Goal: Task Accomplishment & Management: Manage account settings

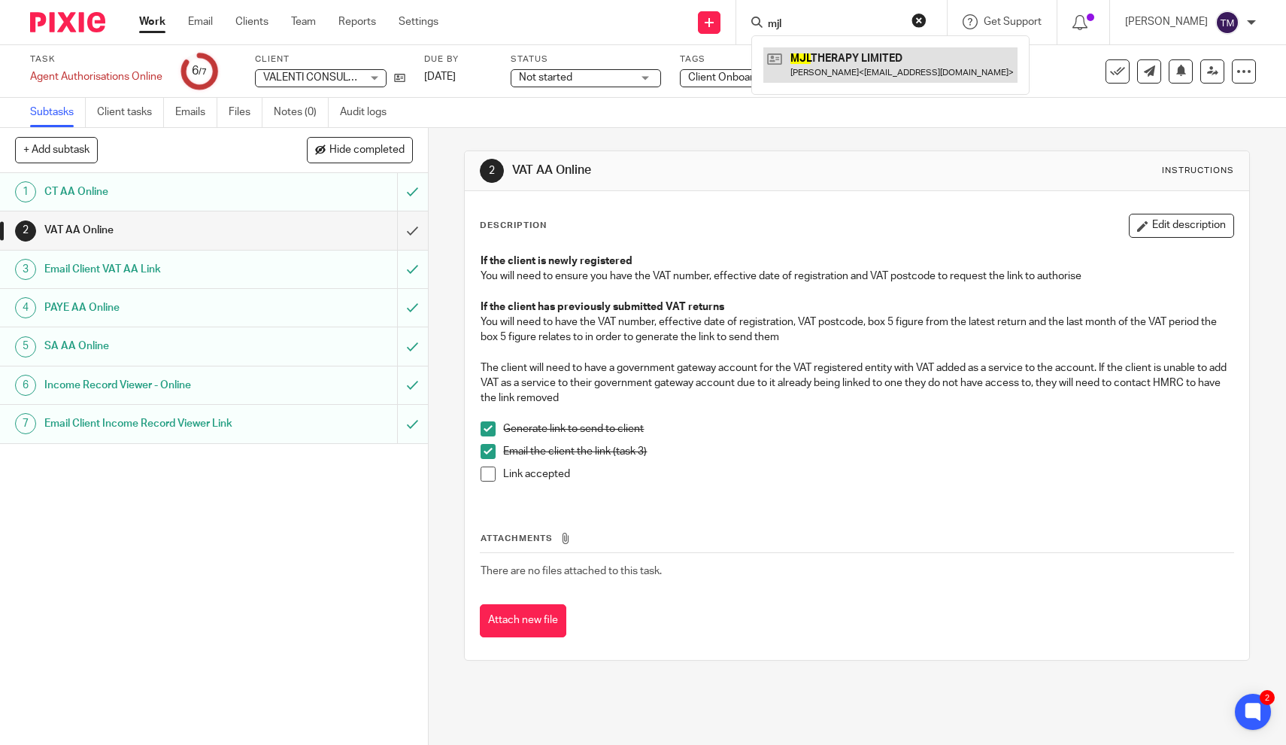
type input "mjl"
click at [833, 66] on link at bounding box center [891, 64] width 254 height 35
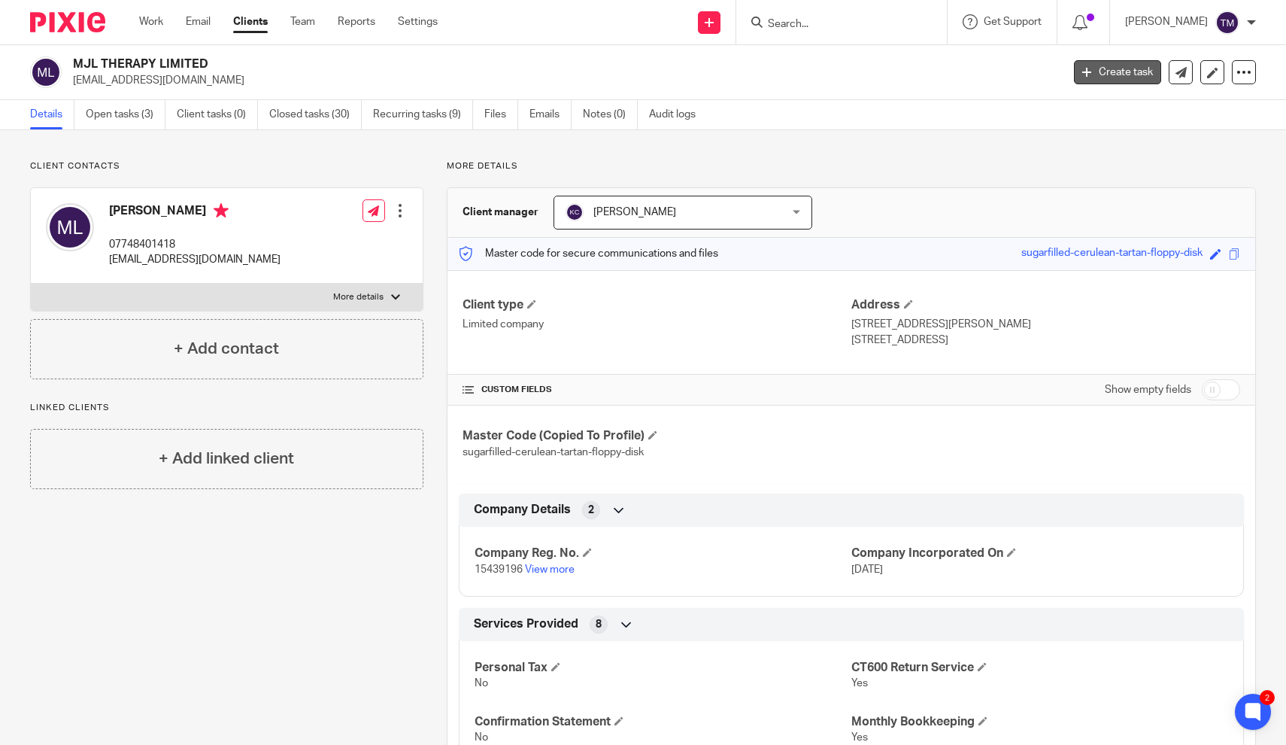
click at [1114, 71] on link "Create task" at bounding box center [1117, 72] width 87 height 24
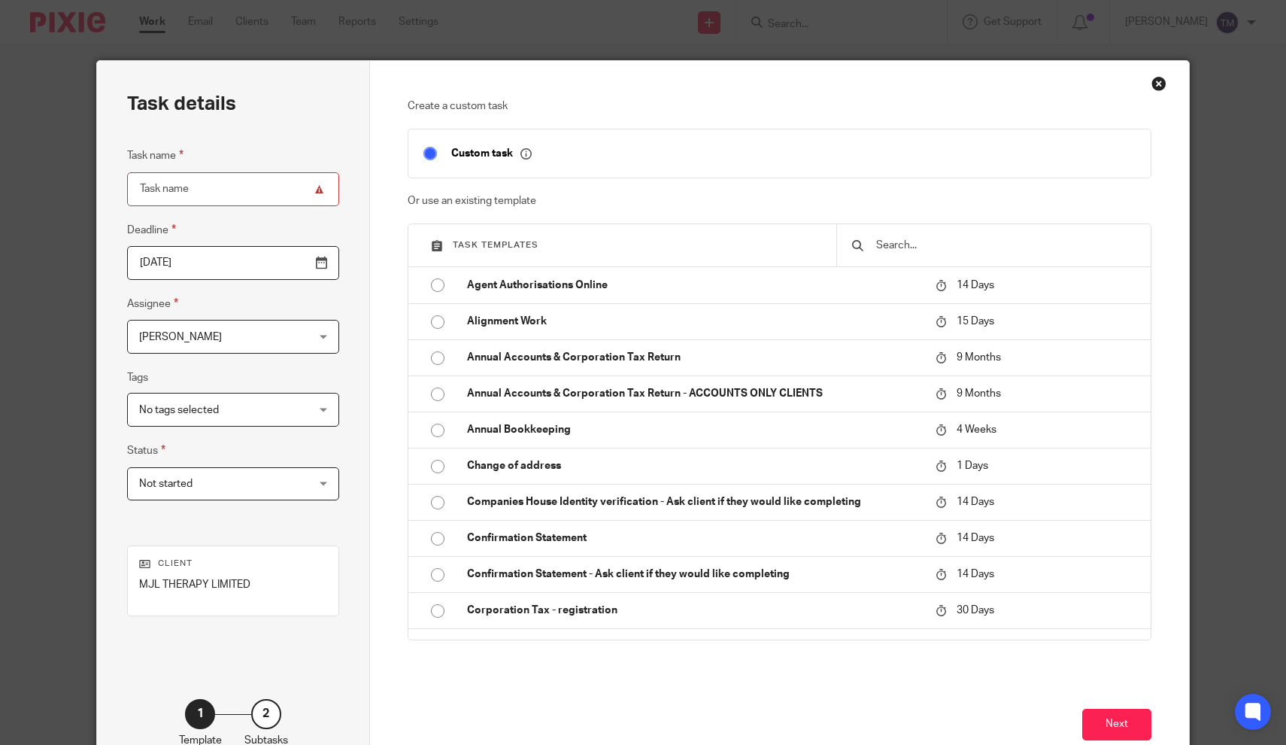
click at [538, 245] on h3 "Task templates" at bounding box center [626, 245] width 390 height 12
click at [909, 247] on input "text" at bounding box center [1005, 245] width 260 height 17
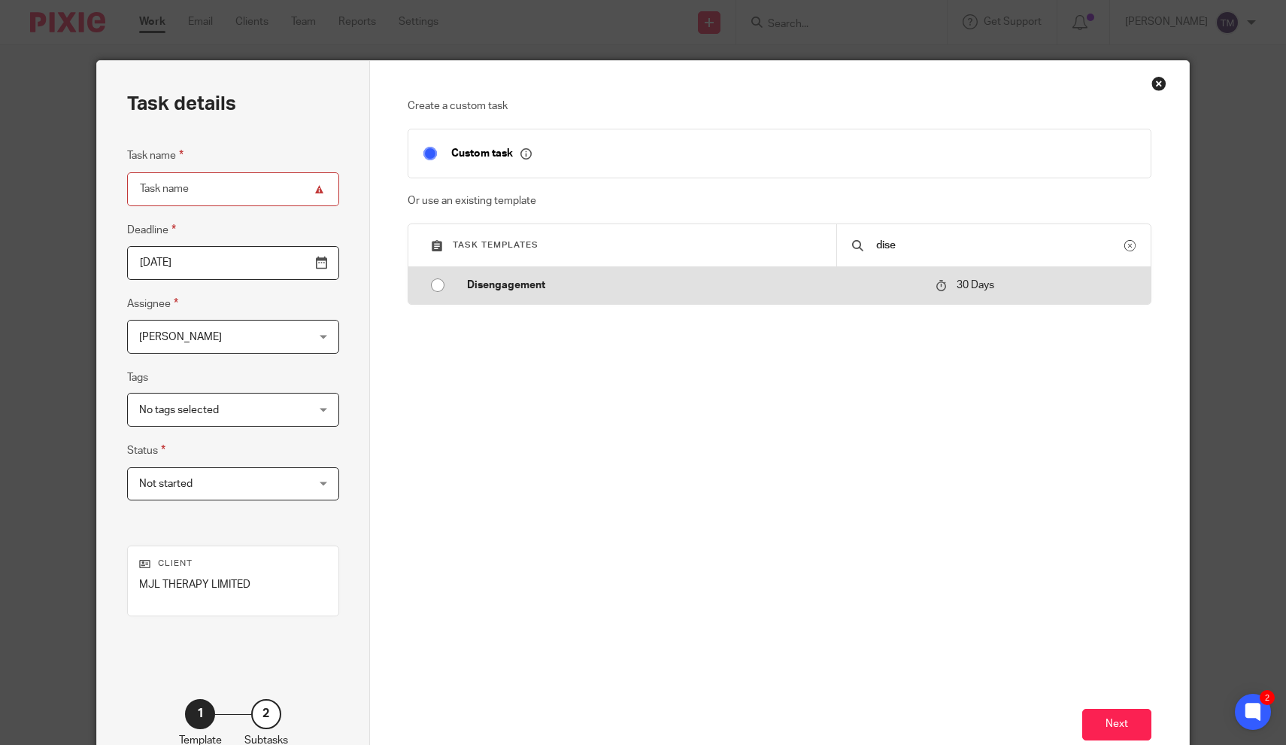
type input "dise"
click at [437, 286] on input "radio" at bounding box center [438, 285] width 29 height 29
type input "2025-09-25"
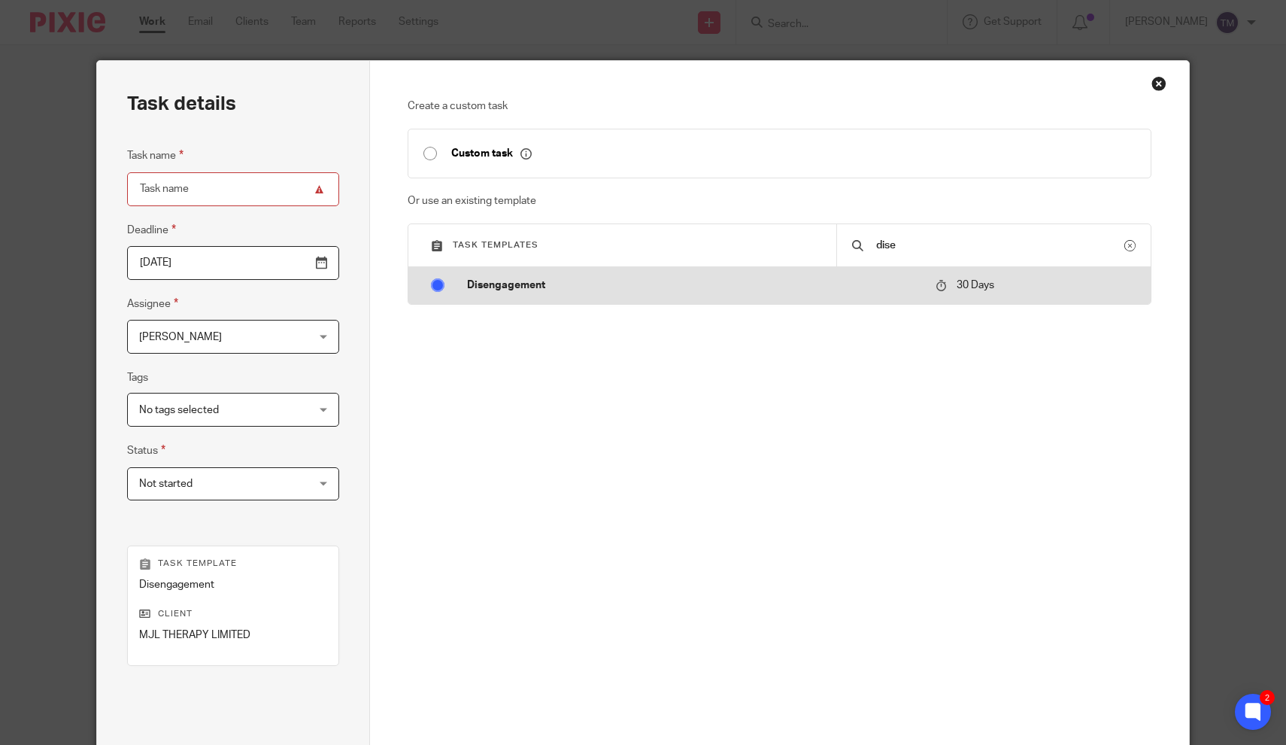
type input "Disengagement"
checkbox input "false"
radio input "false"
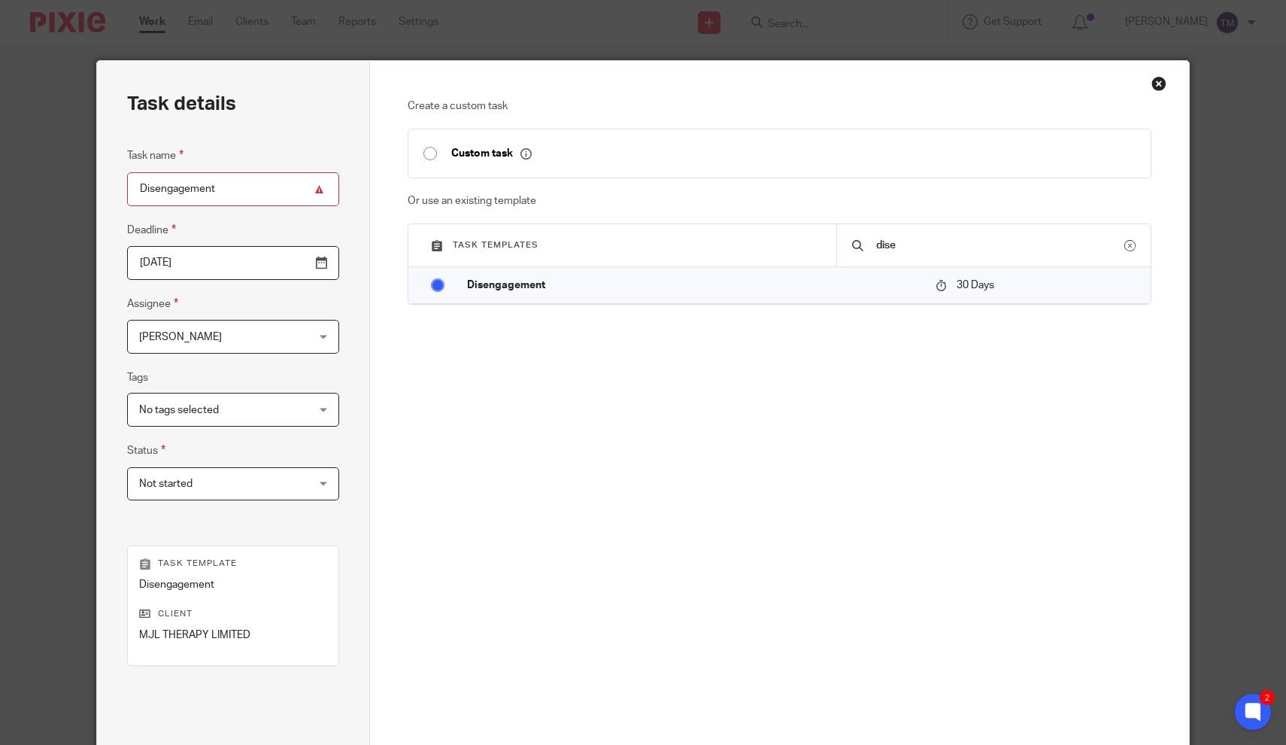
click at [963, 561] on div "Next" at bounding box center [780, 683] width 744 height 289
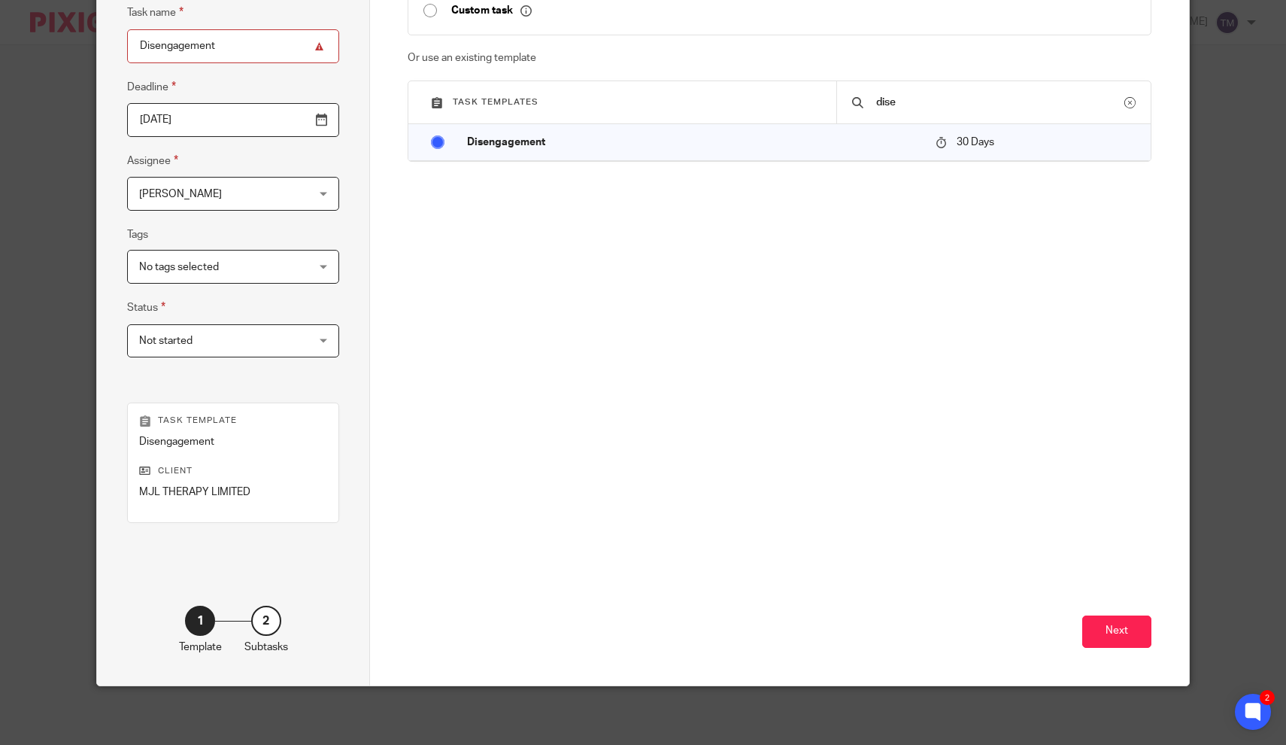
scroll to position [142, 0]
click at [1131, 622] on button "Next" at bounding box center [1116, 632] width 69 height 32
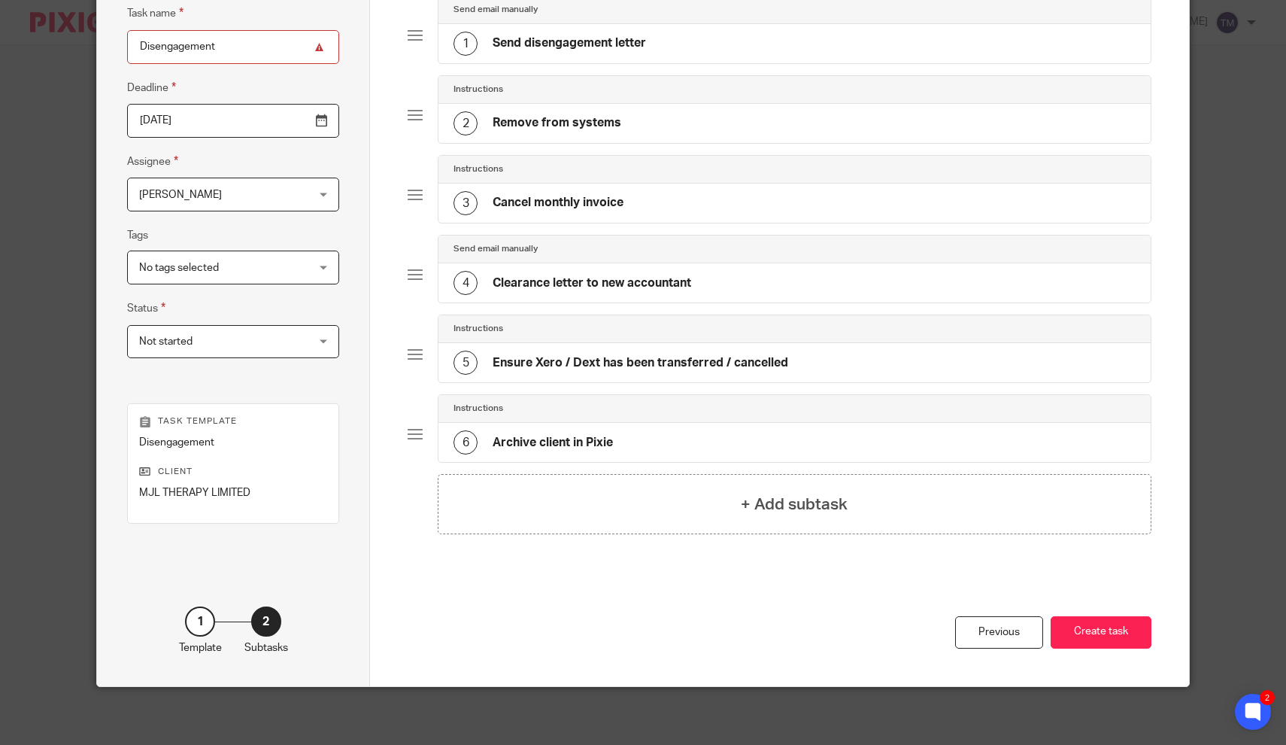
click at [796, 604] on div "Previous Create task" at bounding box center [780, 640] width 744 height 92
click at [1111, 624] on button "Create task" at bounding box center [1101, 632] width 101 height 32
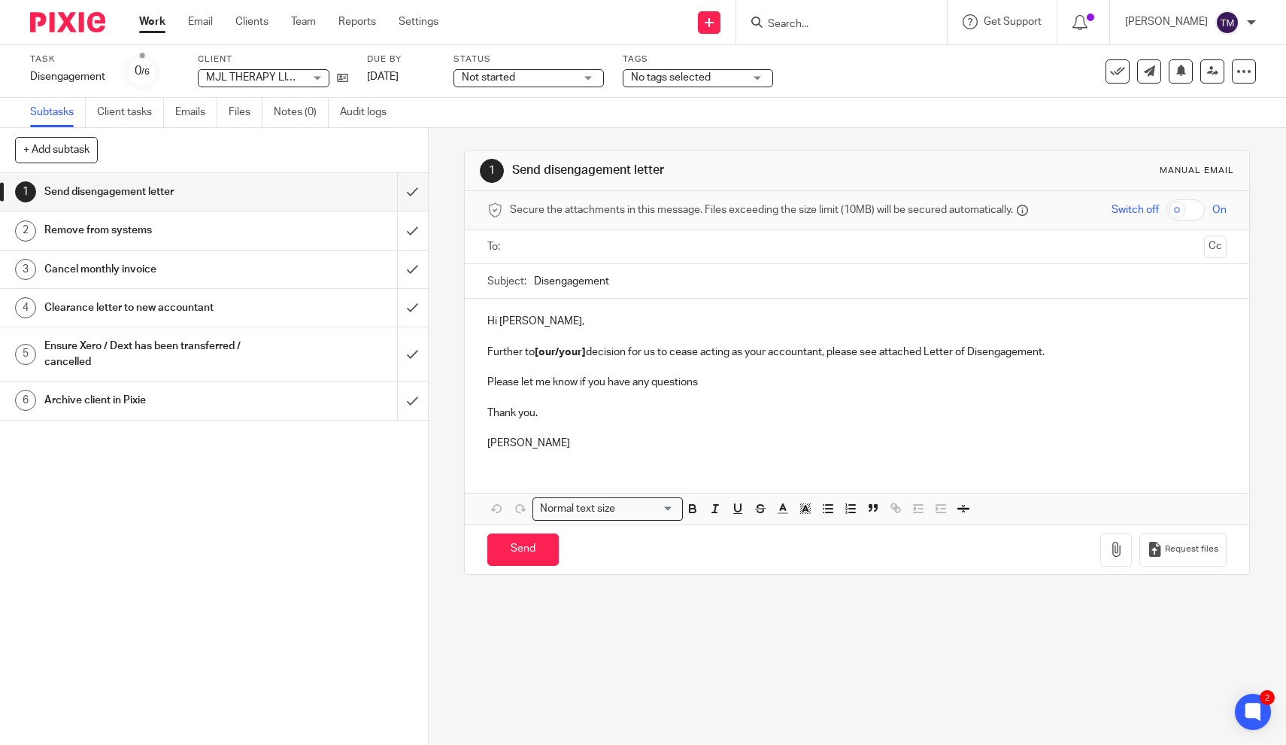
click at [831, 26] on input "Search" at bounding box center [834, 25] width 135 height 14
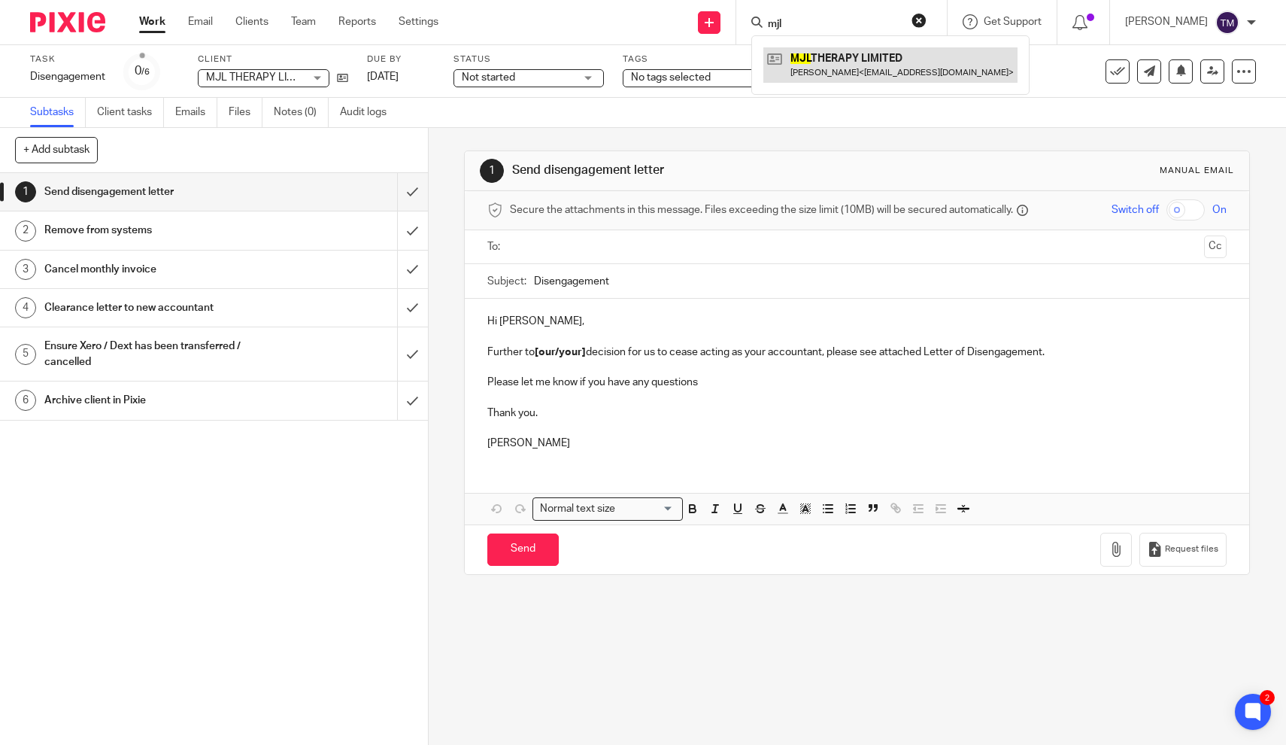
type input "mjl"
click at [840, 69] on link at bounding box center [891, 64] width 254 height 35
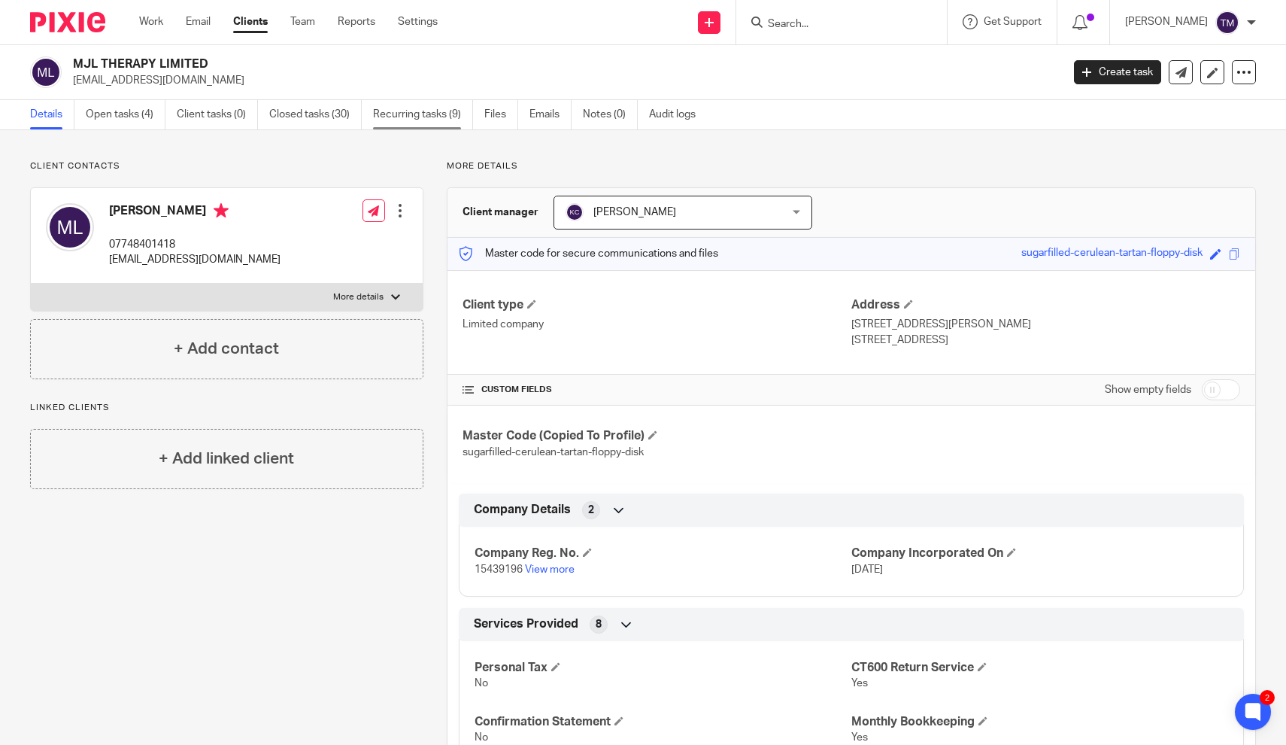
click at [421, 109] on link "Recurring tasks (9)" at bounding box center [423, 114] width 100 height 29
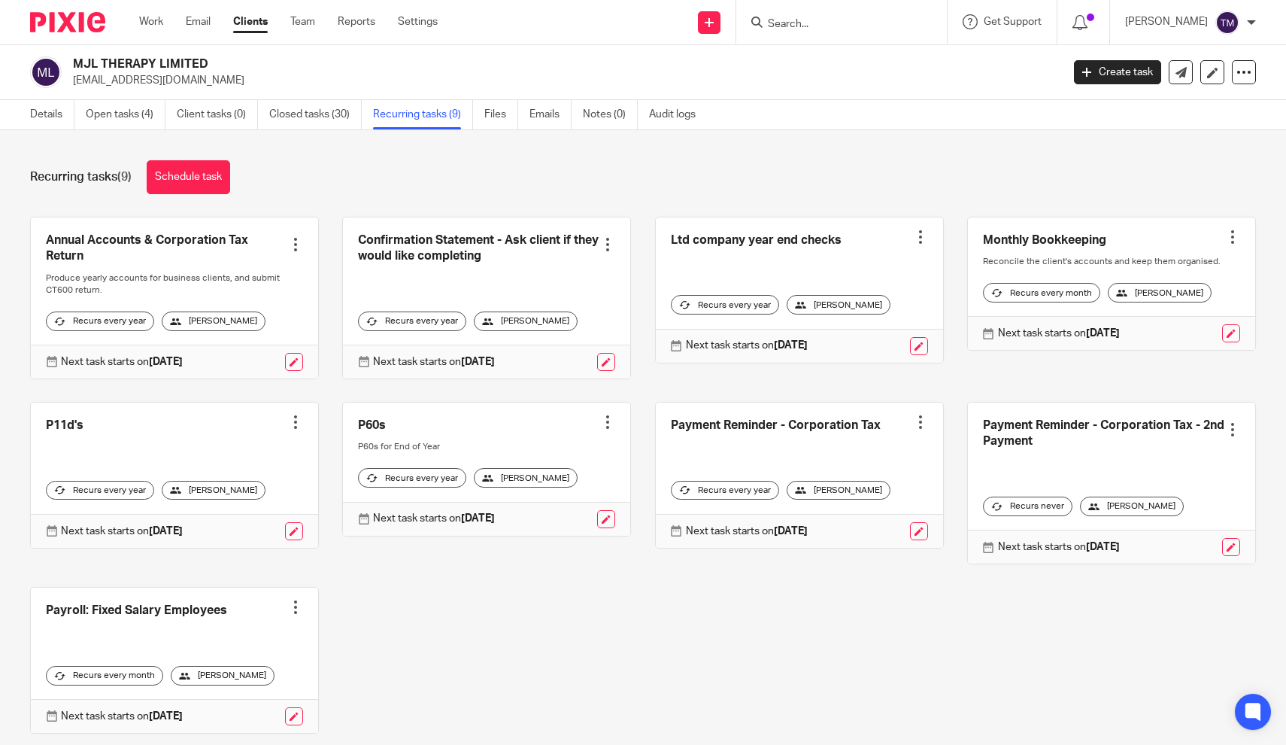
click at [299, 245] on div at bounding box center [295, 244] width 15 height 15
click at [244, 342] on span "Cancel schedule" at bounding box center [240, 340] width 79 height 11
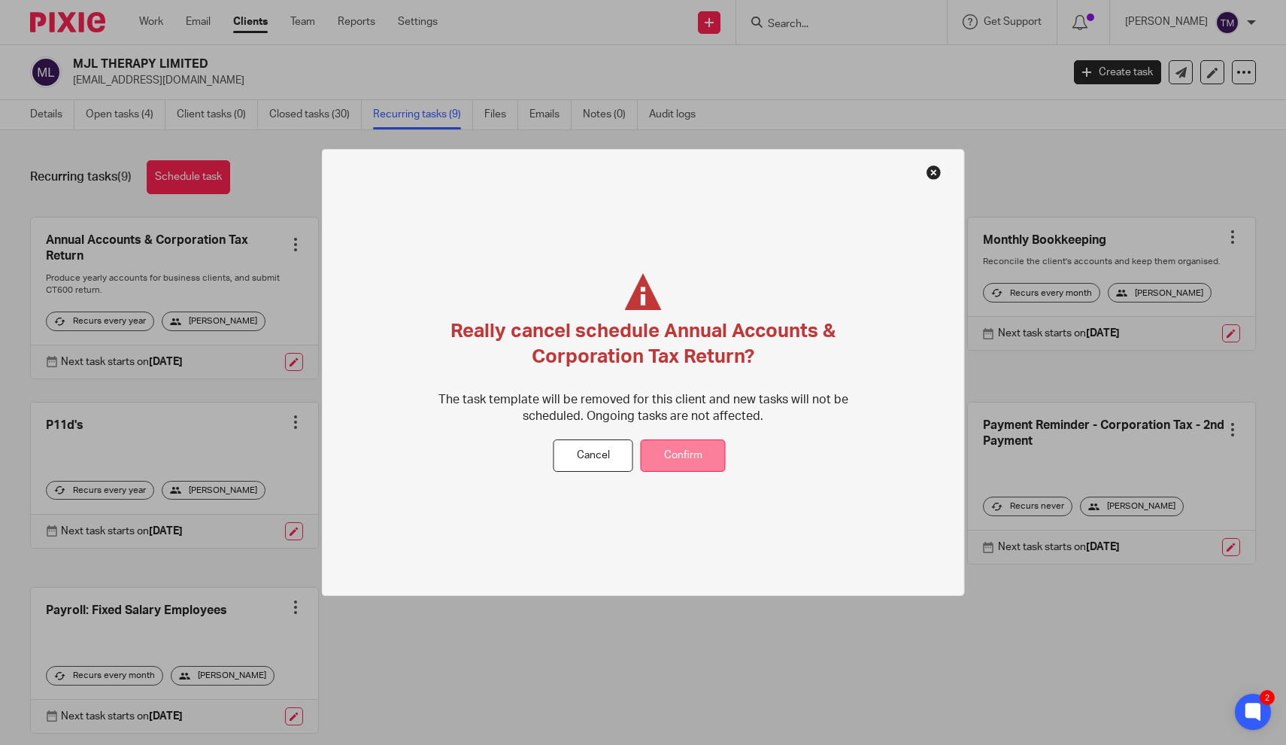
click at [666, 462] on button "Confirm" at bounding box center [683, 455] width 85 height 32
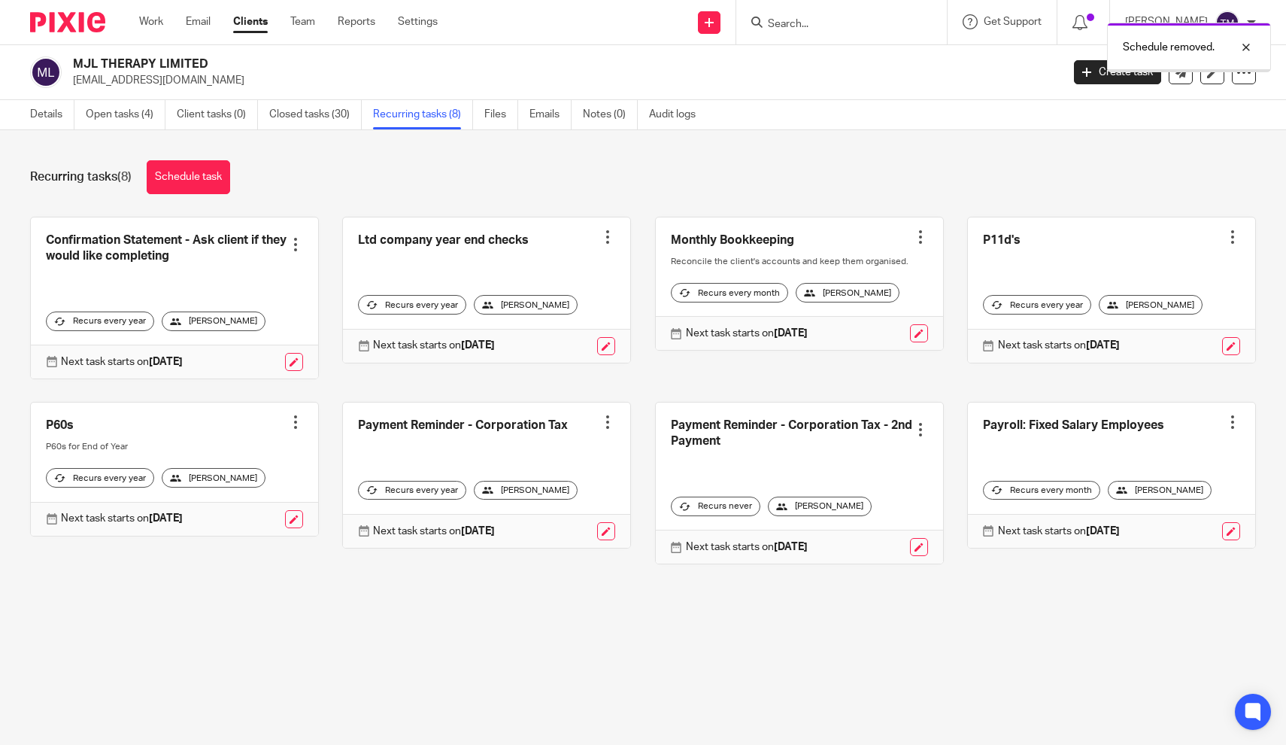
drag, startPoint x: 0, startPoint y: 0, endPoint x: 612, endPoint y: 241, distance: 658.0
click at [612, 241] on div at bounding box center [607, 236] width 15 height 15
click at [591, 335] on span "Cancel schedule" at bounding box center [552, 331] width 79 height 11
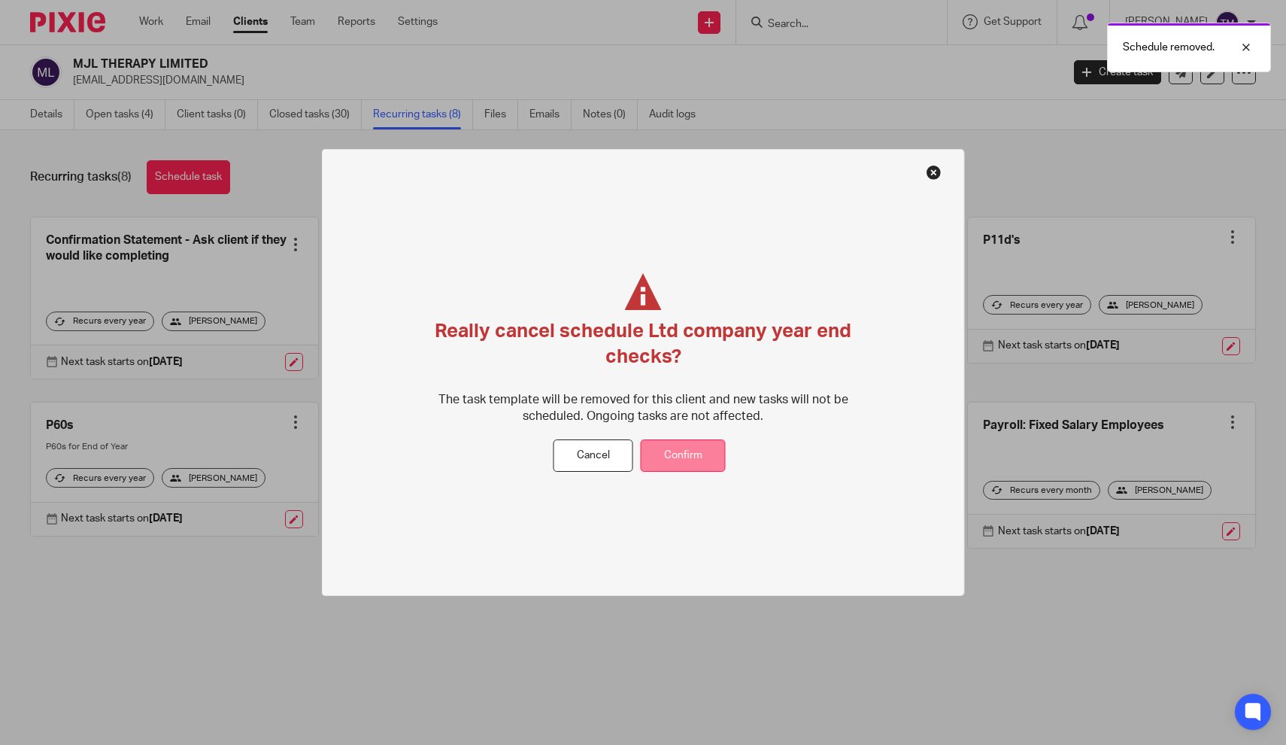
click at [697, 468] on button "Confirm" at bounding box center [683, 455] width 85 height 32
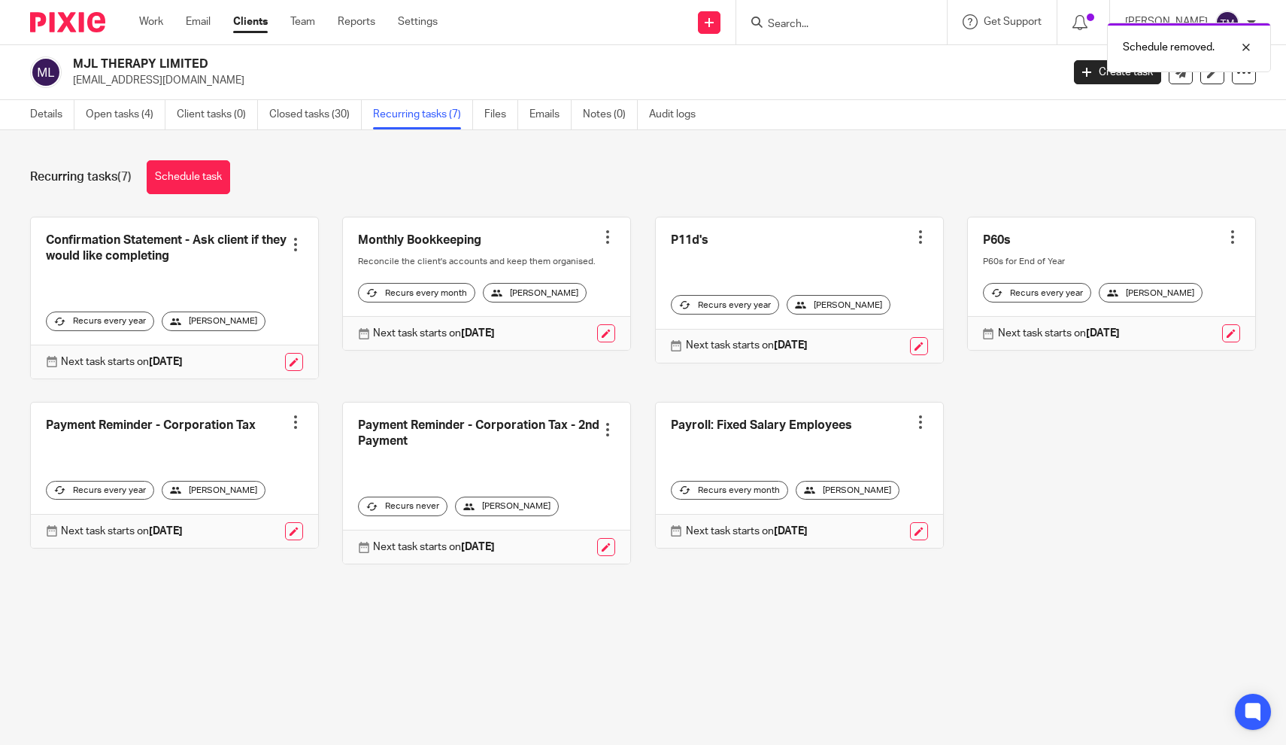
click at [608, 244] on div "Monthly Bookkeeping Create task Clone template Recalculate schedule Cancel sche…" at bounding box center [486, 284] width 289 height 135
click at [604, 242] on div at bounding box center [607, 236] width 15 height 15
click at [569, 332] on span "Cancel schedule" at bounding box center [552, 331] width 79 height 11
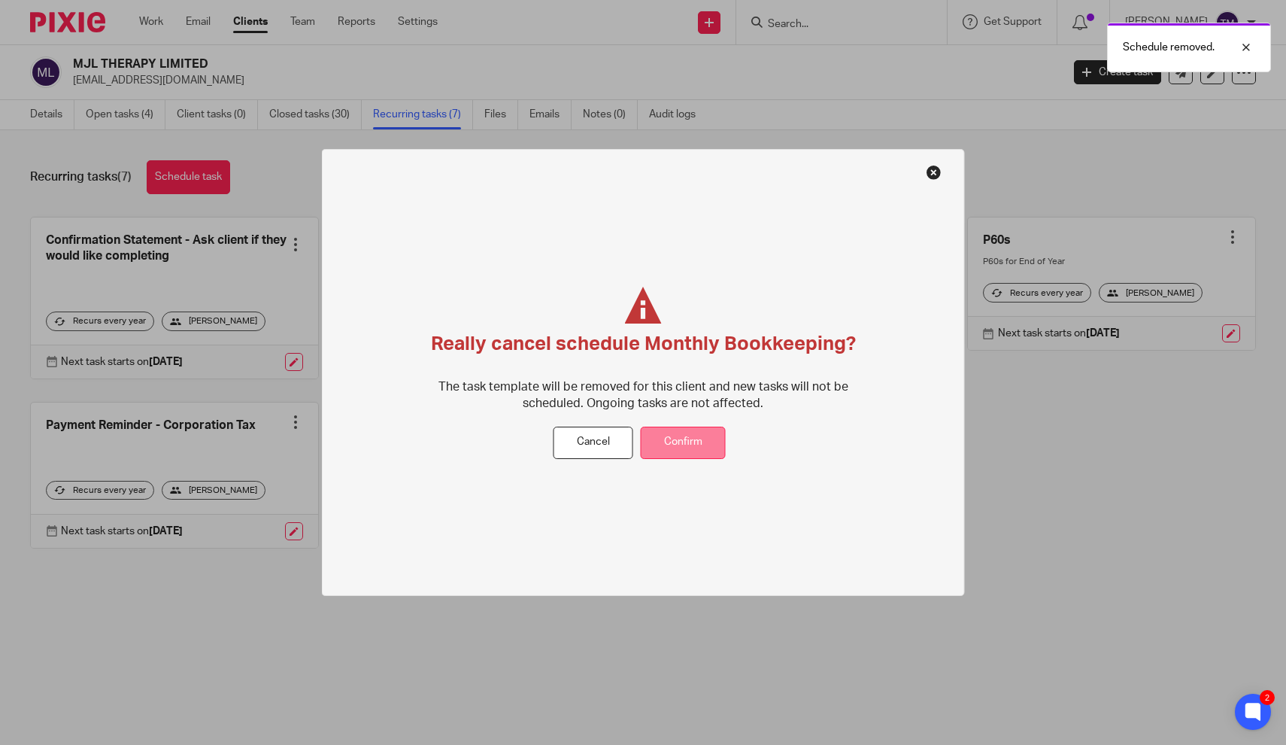
click at [662, 436] on button "Confirm" at bounding box center [683, 443] width 85 height 32
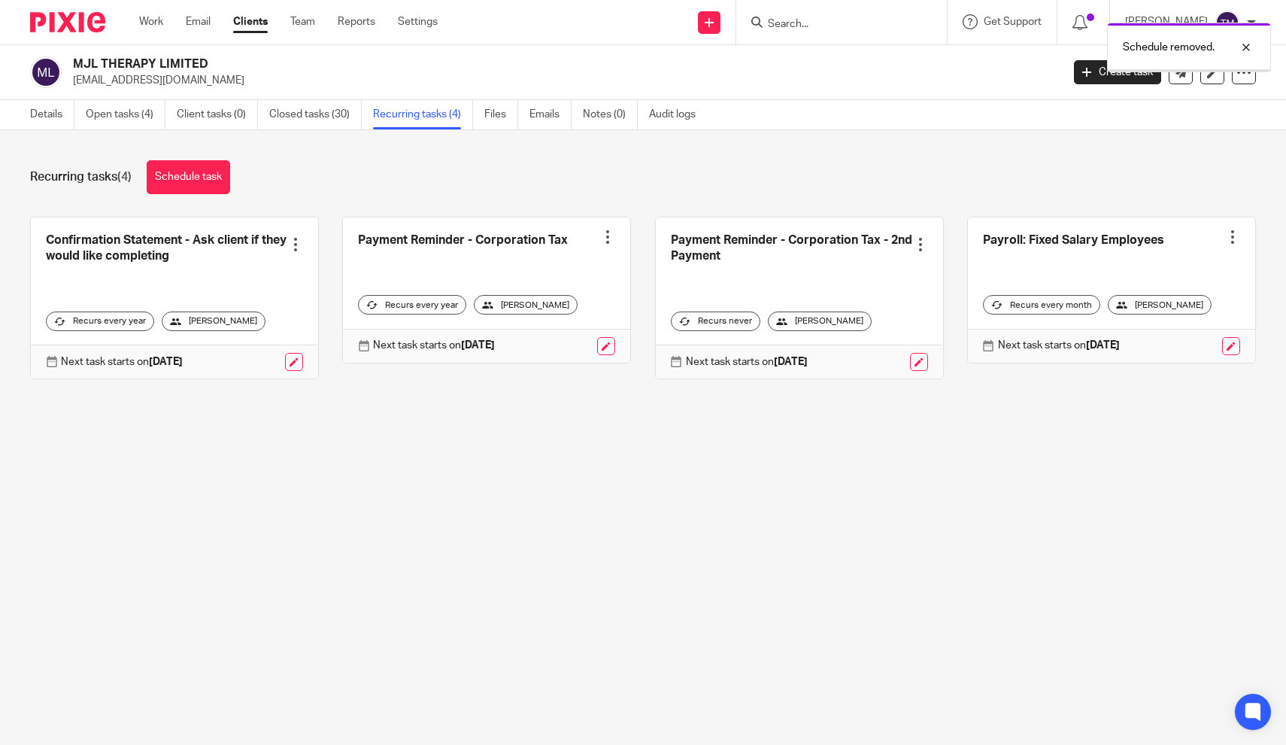
click at [609, 237] on div at bounding box center [607, 236] width 15 height 15
click at [563, 334] on span "Cancel schedule" at bounding box center [552, 331] width 79 height 11
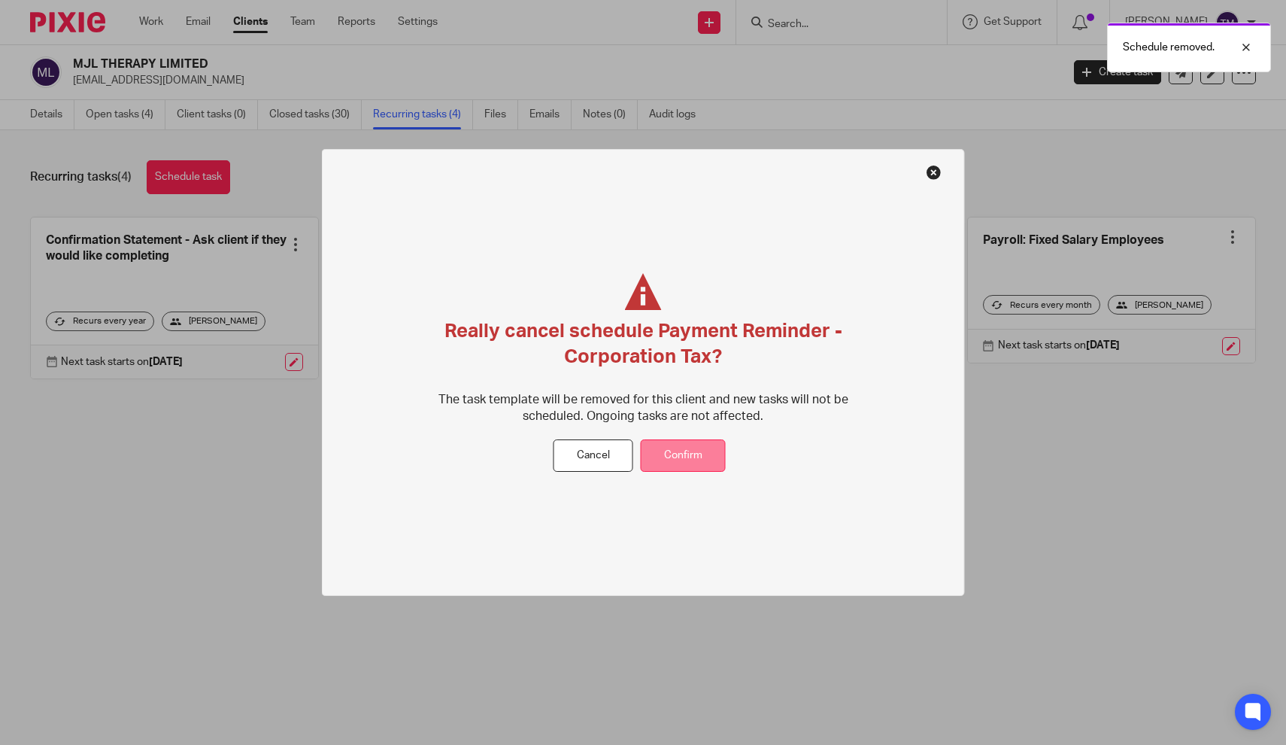
click at [670, 462] on button "Confirm" at bounding box center [683, 455] width 85 height 32
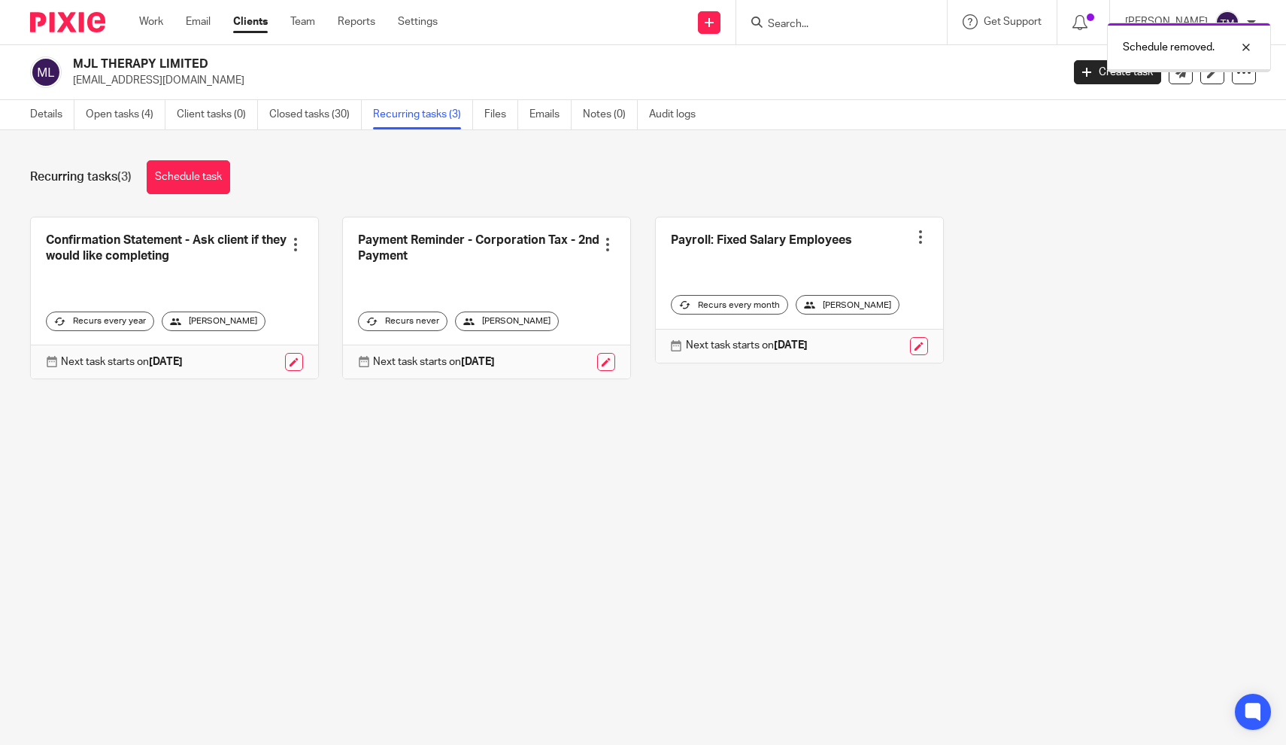
click at [611, 248] on div at bounding box center [607, 244] width 15 height 15
click at [583, 338] on span "Cancel schedule" at bounding box center [552, 340] width 79 height 11
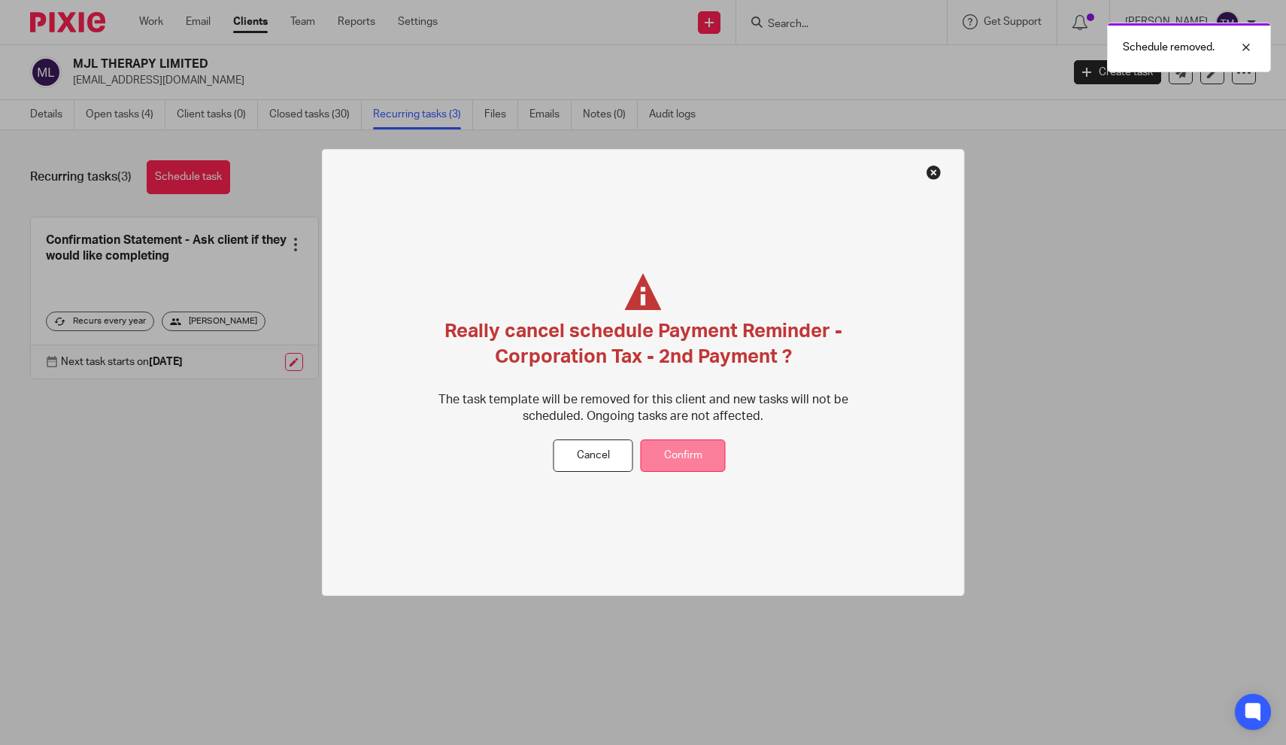
click at [667, 443] on button "Confirm" at bounding box center [683, 455] width 85 height 32
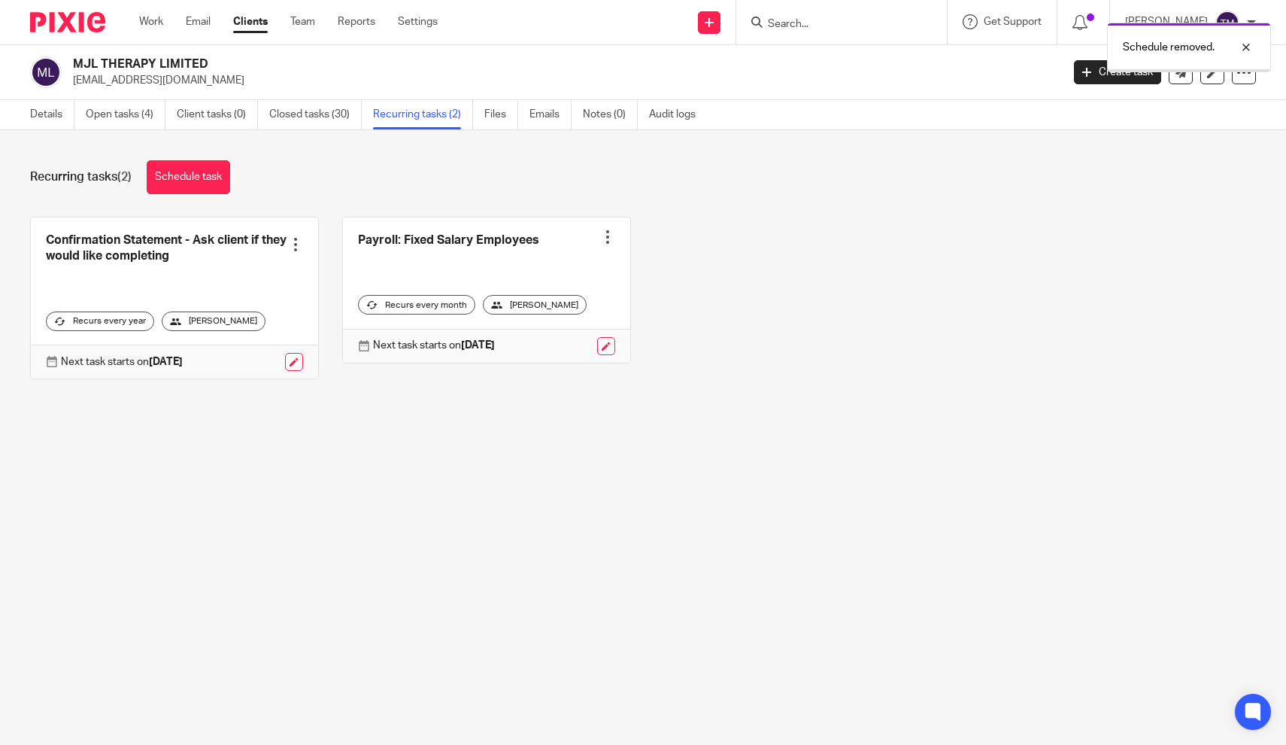
click at [609, 241] on div at bounding box center [607, 236] width 15 height 15
click at [564, 332] on span "Cancel schedule" at bounding box center [552, 331] width 79 height 11
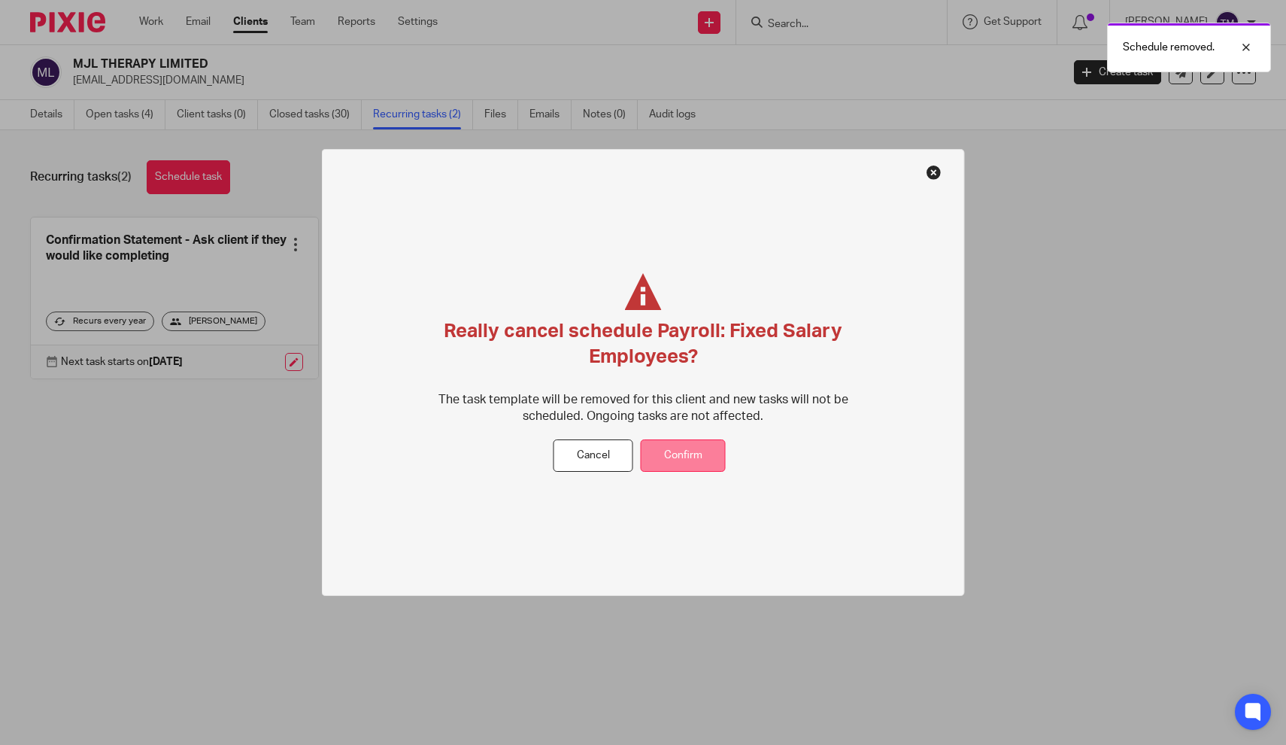
click at [682, 446] on button "Confirm" at bounding box center [683, 455] width 85 height 32
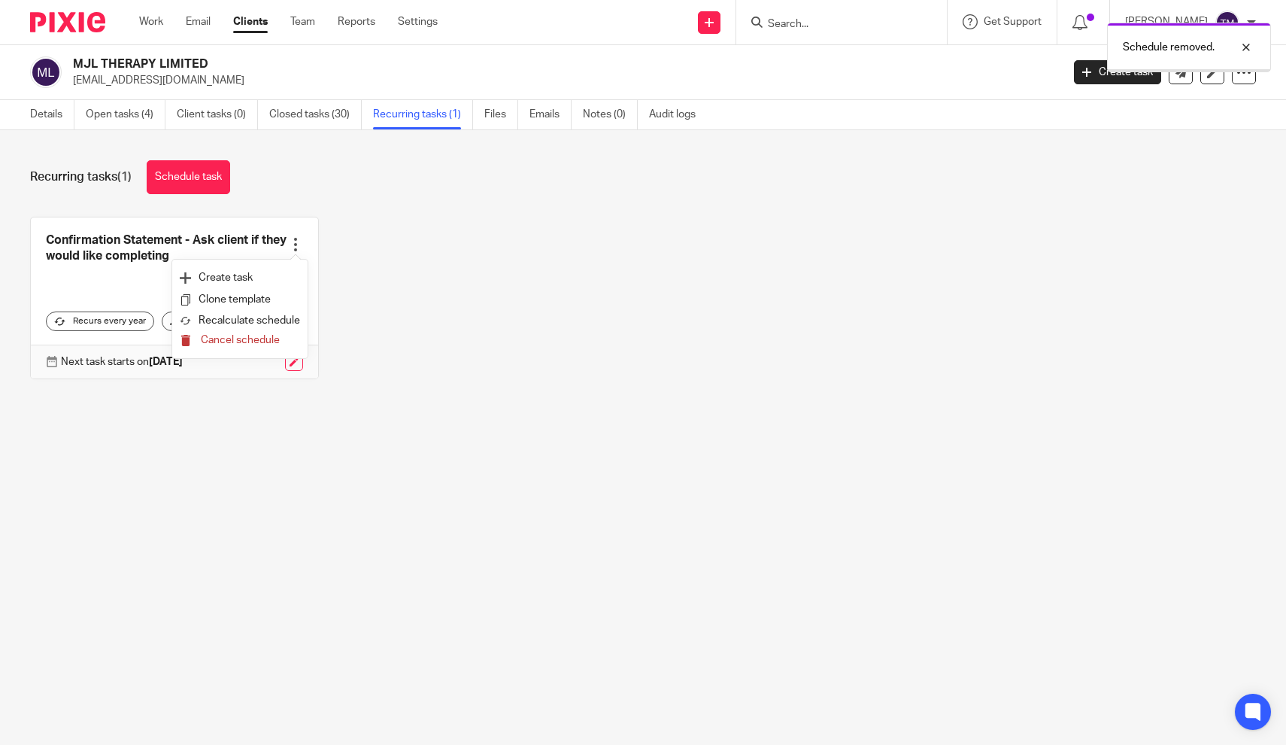
click at [266, 336] on span "Cancel schedule" at bounding box center [240, 340] width 79 height 11
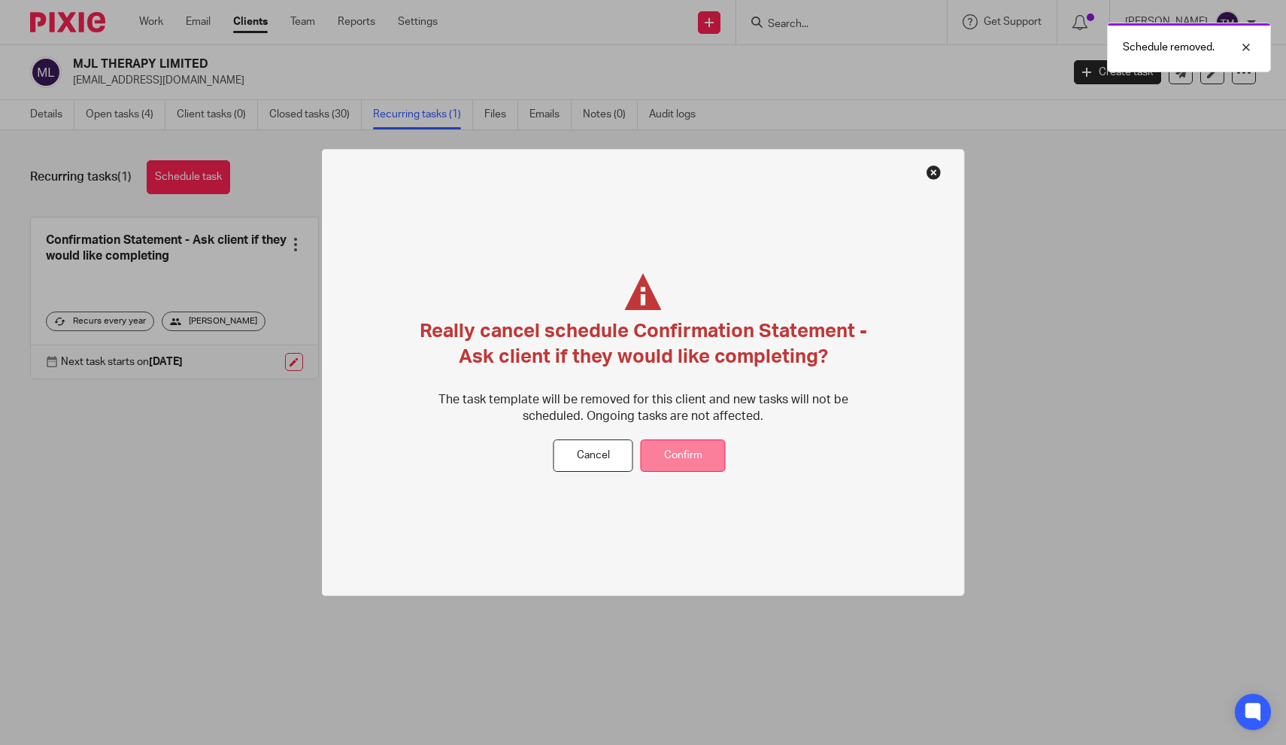
click at [662, 445] on button "Confirm" at bounding box center [683, 455] width 85 height 32
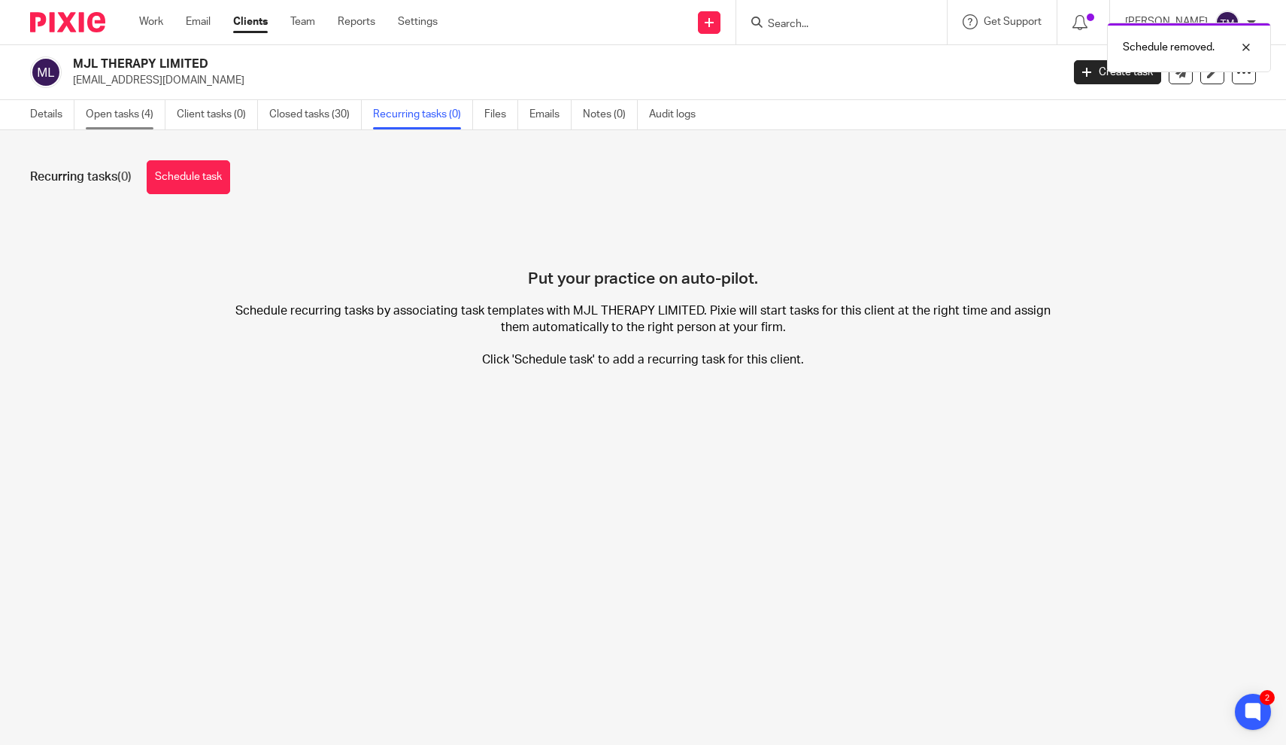
click at [131, 119] on link "Open tasks (4)" at bounding box center [126, 114] width 80 height 29
